Goal: Task Accomplishment & Management: Use online tool/utility

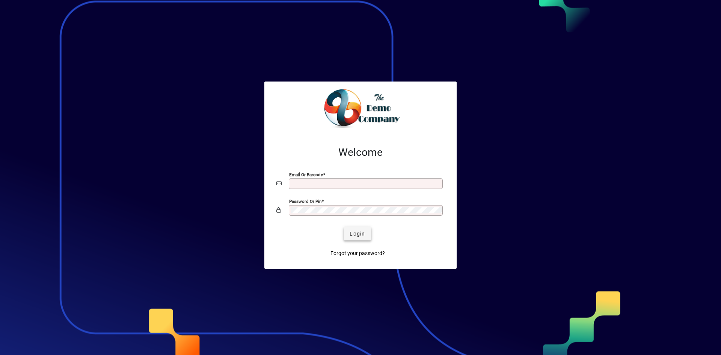
type input "**********"
click at [350, 231] on span "Login" at bounding box center [357, 234] width 15 height 8
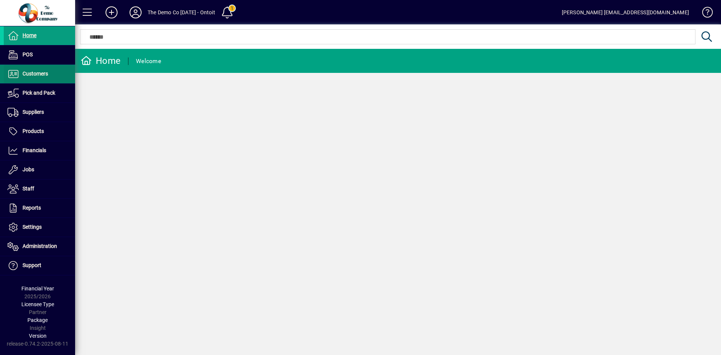
click at [40, 77] on span "Customers" at bounding box center [36, 74] width 26 height 6
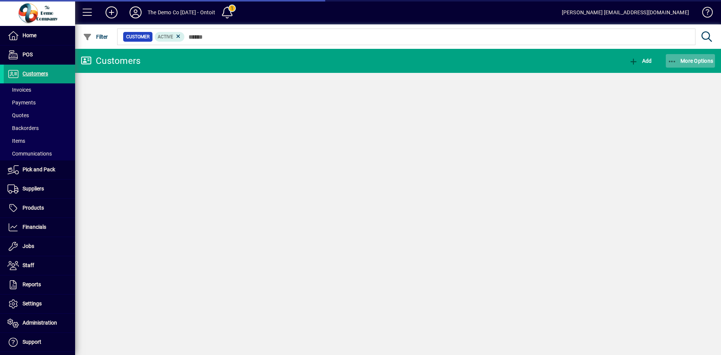
click at [699, 59] on span "More Options" at bounding box center [691, 61] width 46 height 6
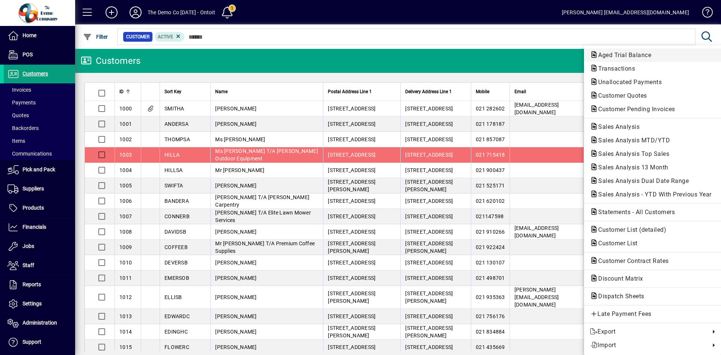
click at [632, 55] on span "Aged Trial Balance" at bounding box center [622, 54] width 65 height 7
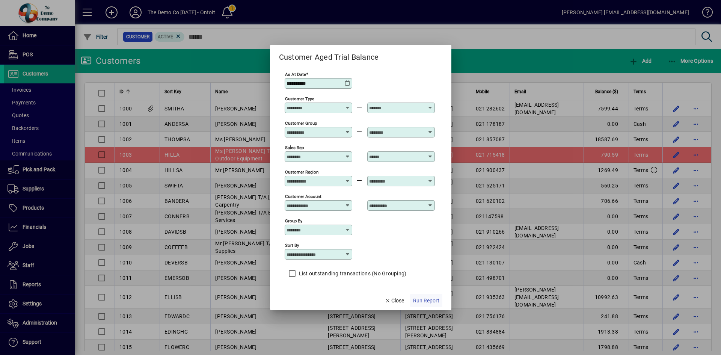
click at [428, 297] on span "Run Report" at bounding box center [426, 301] width 26 height 8
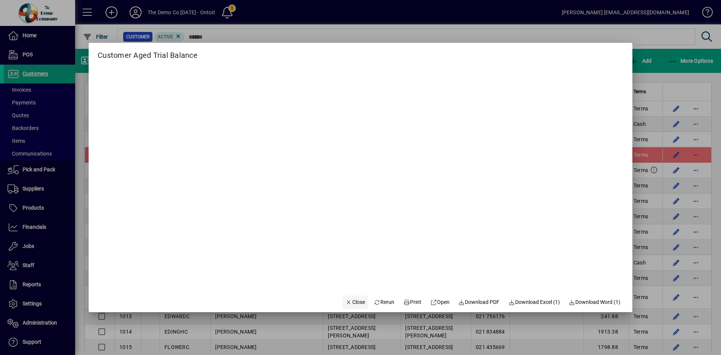
click at [346, 301] on icon "button" at bounding box center [349, 302] width 7 height 5
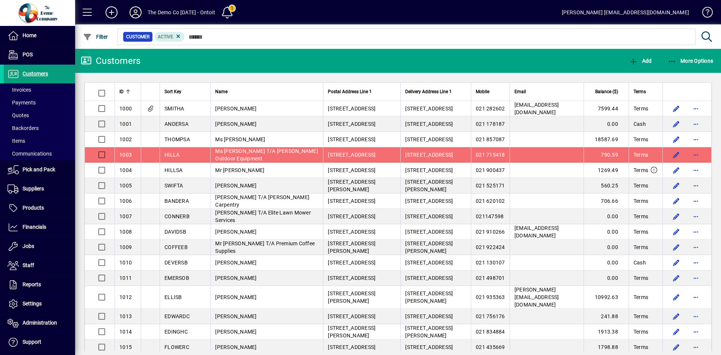
click at [132, 12] on icon at bounding box center [135, 12] width 15 height 12
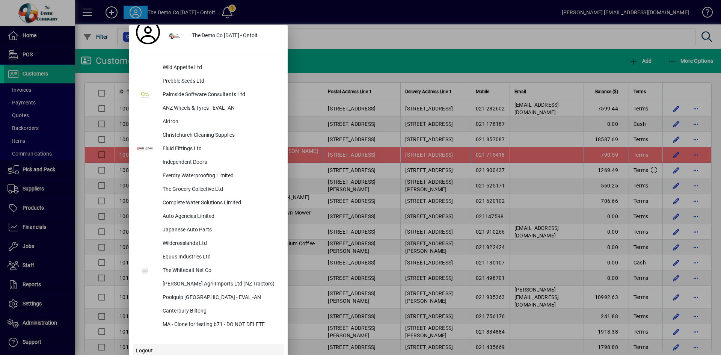
scroll to position [19, 0]
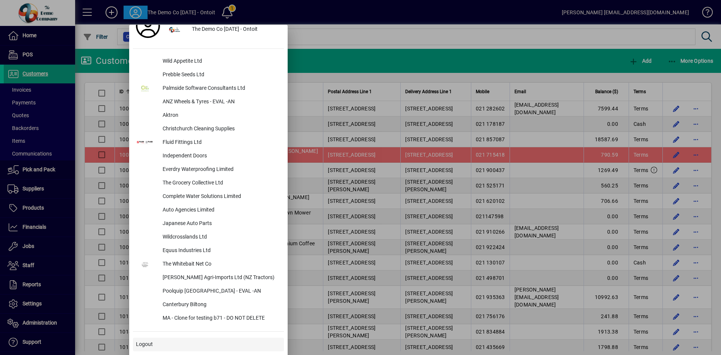
click at [165, 337] on span at bounding box center [208, 345] width 151 height 18
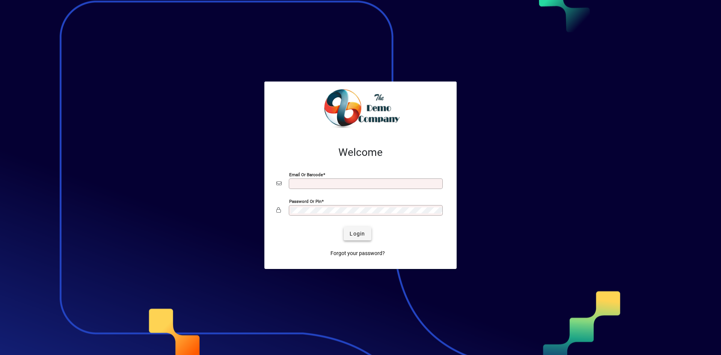
type input "**********"
click at [348, 233] on span "submit" at bounding box center [357, 234] width 27 height 18
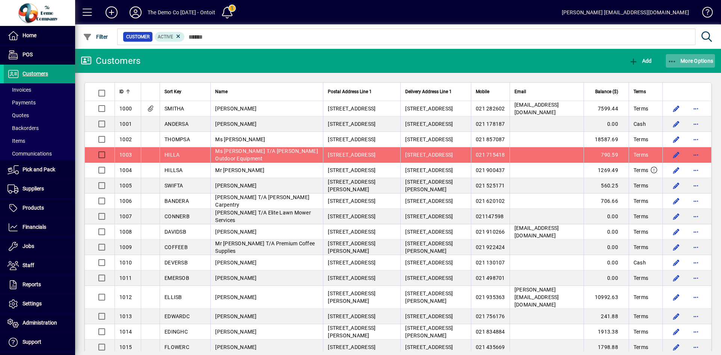
click at [699, 59] on span "More Options" at bounding box center [691, 61] width 46 height 6
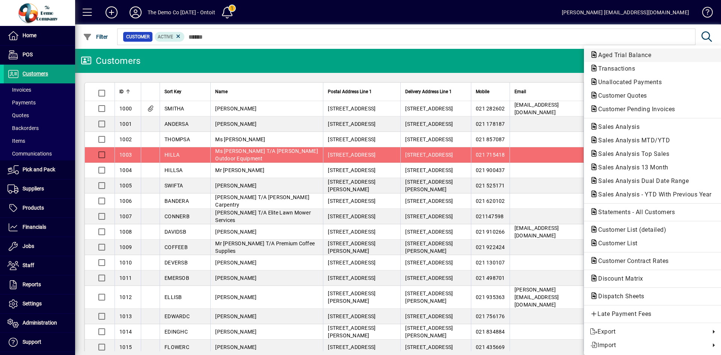
click at [645, 56] on span "Aged Trial Balance" at bounding box center [622, 54] width 65 height 7
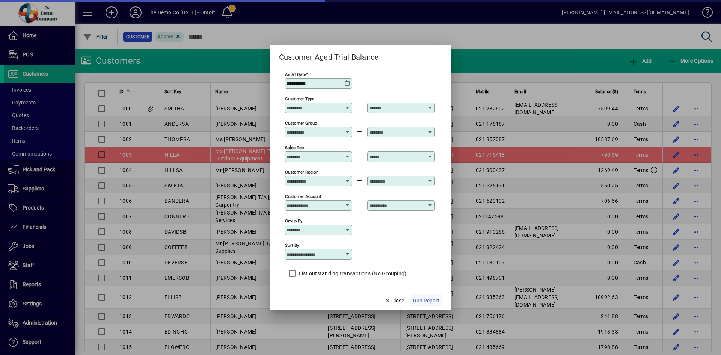
click at [423, 299] on span "Run Report" at bounding box center [426, 301] width 26 height 8
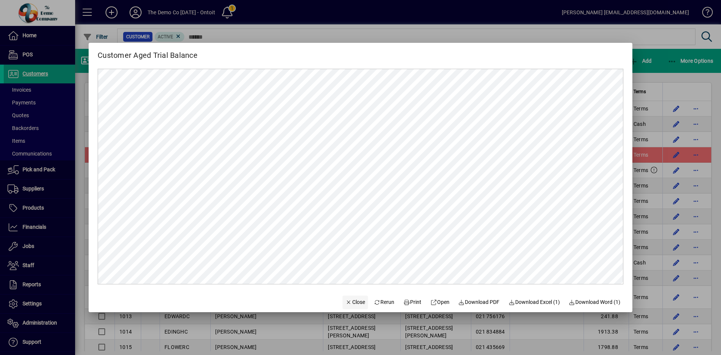
click at [346, 300] on span "Close" at bounding box center [356, 302] width 20 height 8
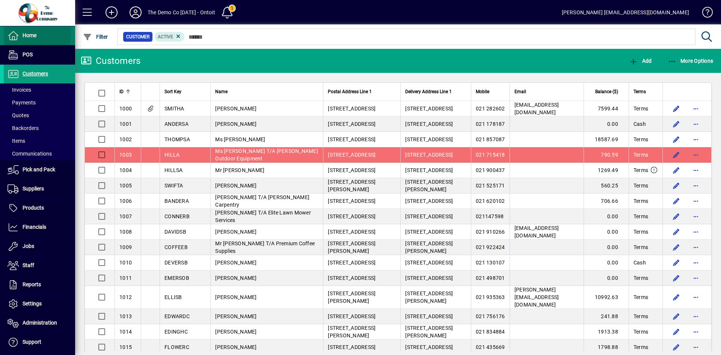
click at [29, 33] on span "Home" at bounding box center [30, 35] width 14 height 6
